Goal: Navigation & Orientation: Find specific page/section

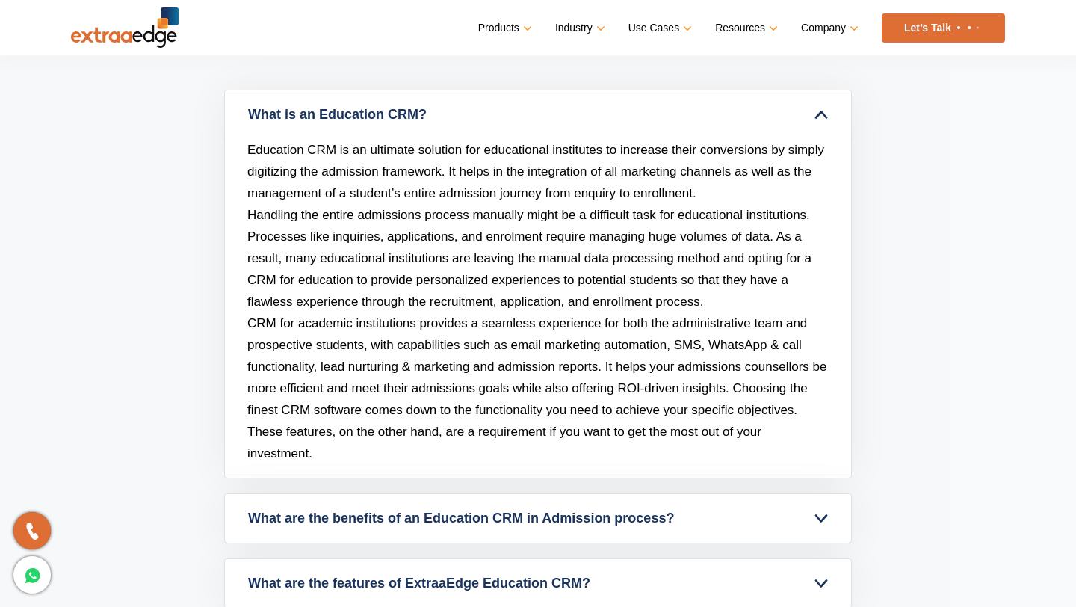
scroll to position [6584, 0]
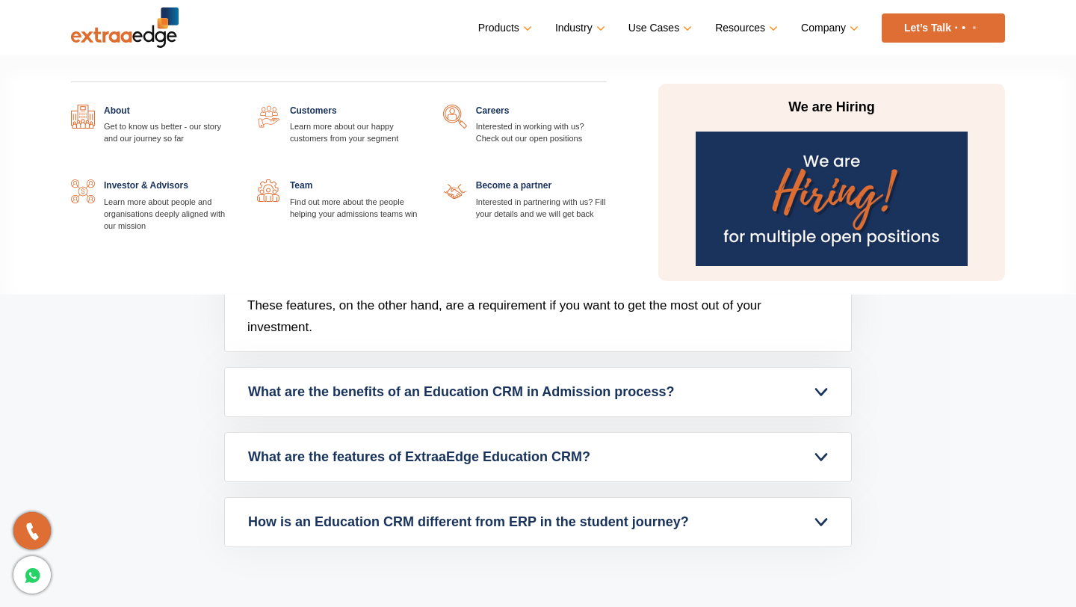
click at [421, 179] on link at bounding box center [421, 179] width 0 height 0
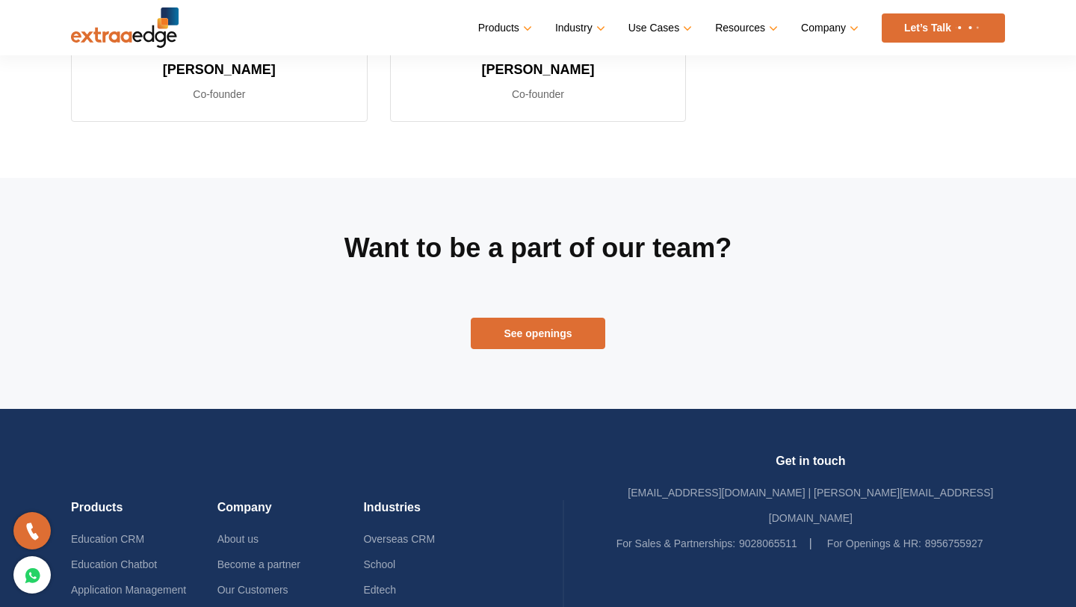
scroll to position [639, 0]
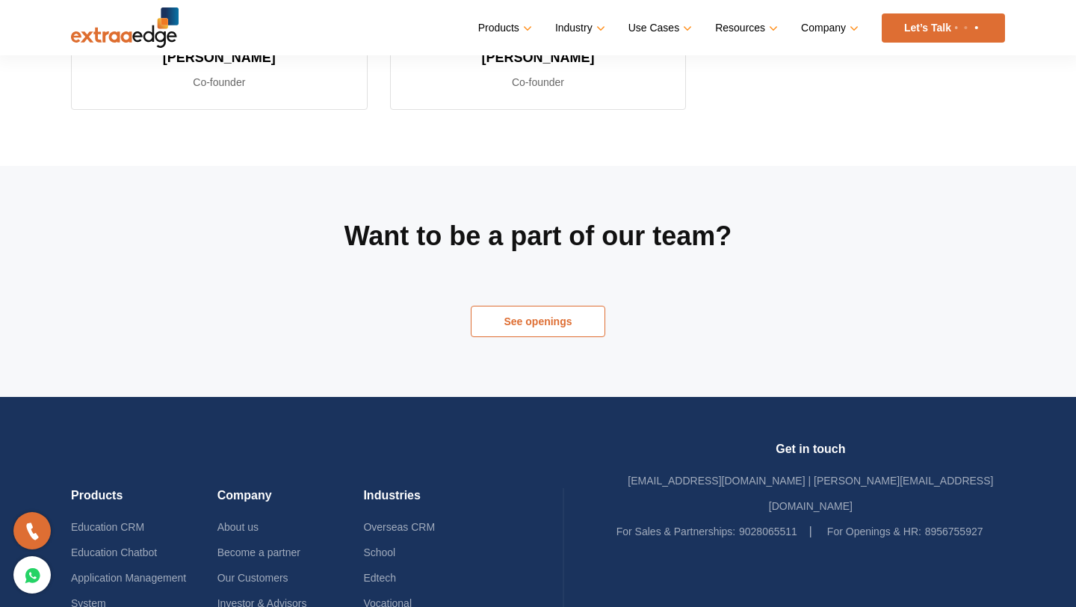
click at [549, 333] on link "See openings" at bounding box center [538, 321] width 135 height 31
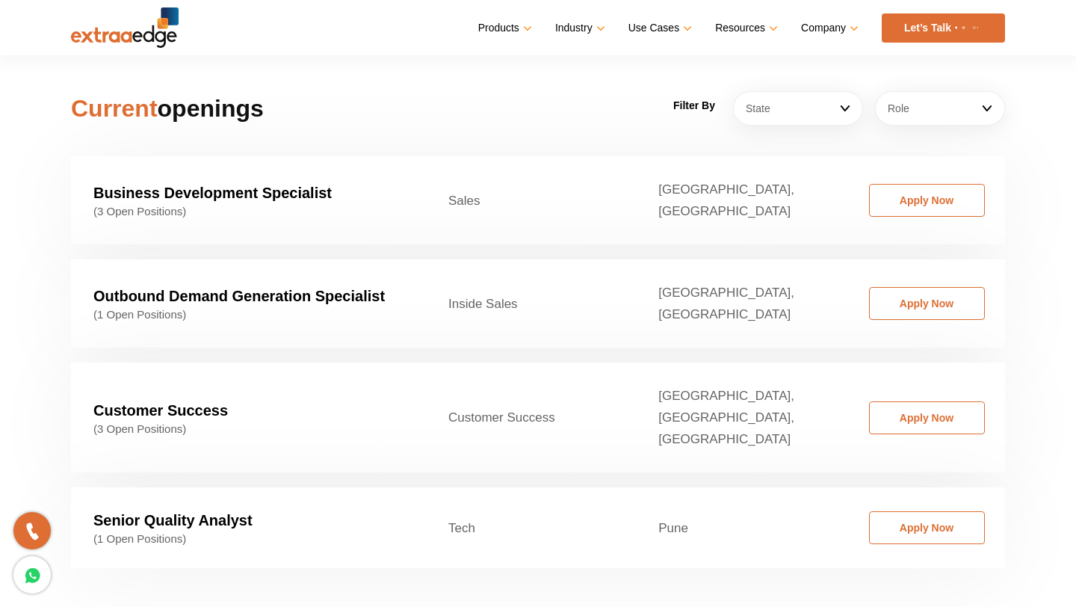
scroll to position [2303, 0]
